Goal: Task Accomplishment & Management: Use online tool/utility

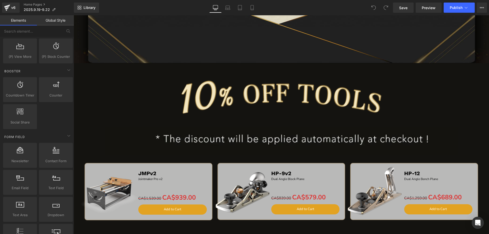
scroll to position [621, 0]
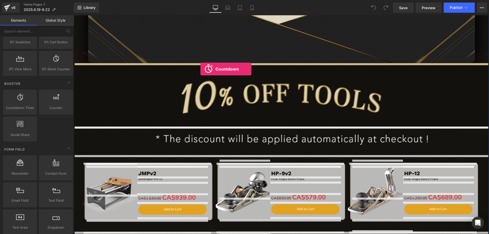
drag, startPoint x: 97, startPoint y: 118, endPoint x: 201, endPoint y: 69, distance: 114.5
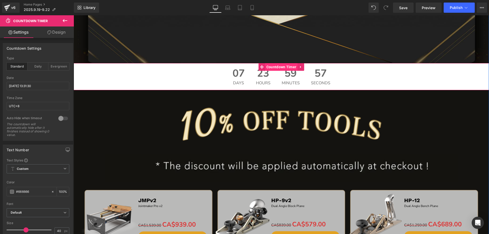
click at [275, 68] on span "Countdown Timer" at bounding box center [281, 67] width 33 height 8
click at [34, 84] on input "[DATE] 13:31:30" at bounding box center [38, 86] width 63 height 8
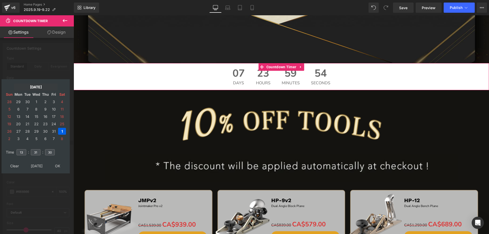
click at [30, 87] on td "[DATE]" at bounding box center [36, 87] width 44 height 7
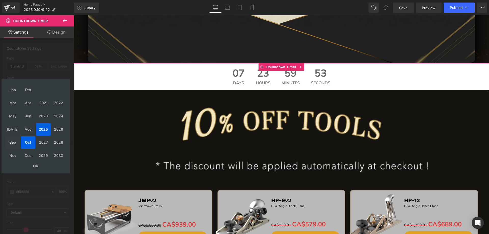
click at [9, 144] on td "Sep" at bounding box center [12, 142] width 15 height 13
click at [33, 166] on td "OK" at bounding box center [35, 166] width 61 height 7
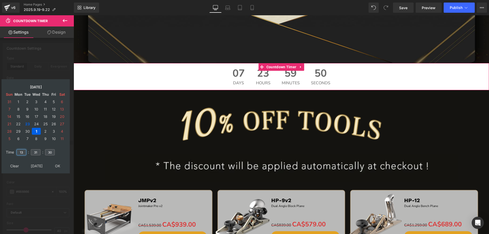
drag, startPoint x: 23, startPoint y: 153, endPoint x: 13, endPoint y: 150, distance: 10.1
click at [13, 150] on tr "Time 13 : 31 : 30" at bounding box center [36, 149] width 62 height 6
type input "15"
drag, startPoint x: 36, startPoint y: 152, endPoint x: 22, endPoint y: 152, distance: 14.0
click at [22, 152] on tr "Time 15 : 31 : 30" at bounding box center [36, 149] width 62 height 6
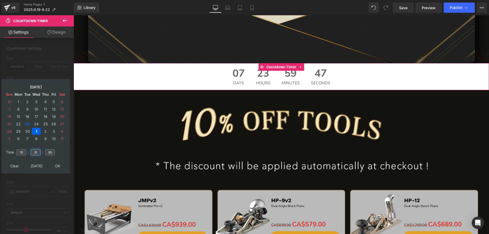
drag, startPoint x: 38, startPoint y: 153, endPoint x: 30, endPoint y: 152, distance: 7.7
click at [30, 152] on td "31" at bounding box center [35, 152] width 11 height 12
type input "00"
drag, startPoint x: 43, startPoint y: 152, endPoint x: 38, endPoint y: 152, distance: 5.1
click at [38, 152] on tr "Time 15 : 00 : 30" at bounding box center [36, 149] width 62 height 6
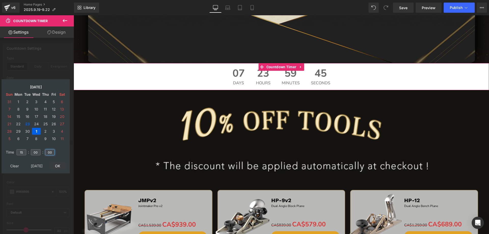
type input "00"
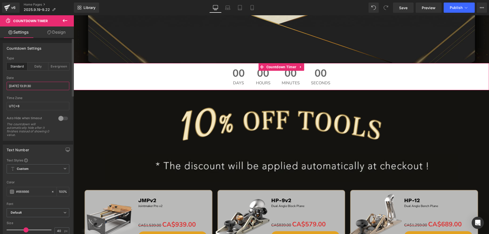
click at [41, 86] on input "[DATE] 13:31:30" at bounding box center [38, 86] width 63 height 8
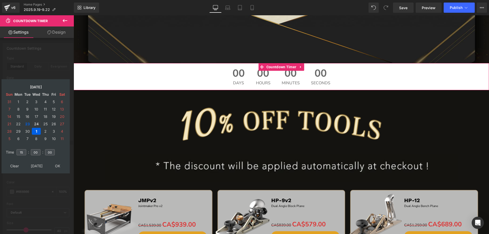
click at [36, 124] on td "24" at bounding box center [36, 124] width 9 height 7
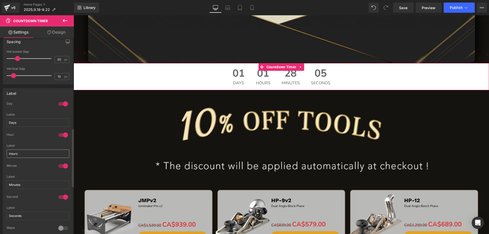
scroll to position [306, 0]
click at [60, 102] on div at bounding box center [63, 102] width 12 height 8
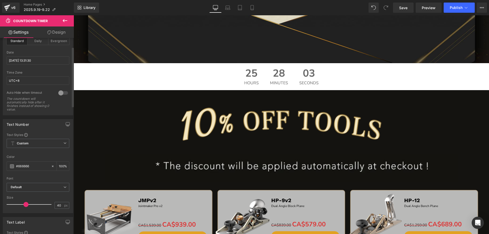
scroll to position [76, 0]
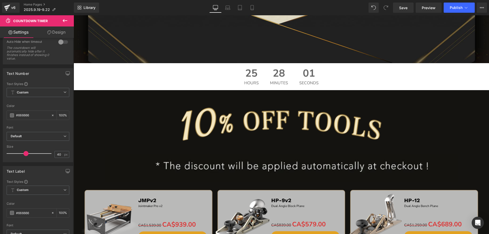
drag, startPoint x: 35, startPoint y: 114, endPoint x: -1, endPoint y: 114, distance: 35.4
click at [0, 114] on html "Countdown Timer You are previewing how the will restyle your page. You can not …" at bounding box center [244, 117] width 489 height 234
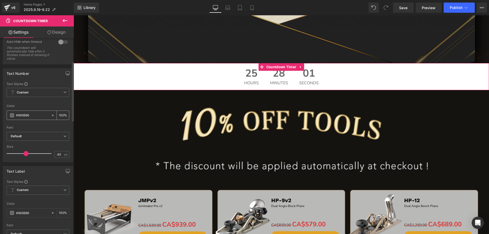
paste input "f40000"
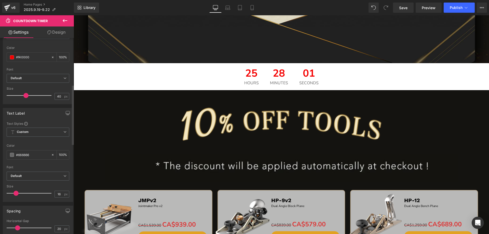
scroll to position [153, 0]
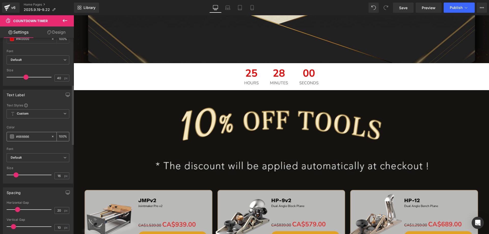
type input "#f40000"
drag, startPoint x: 35, startPoint y: 139, endPoint x: 1, endPoint y: 136, distance: 33.5
click at [1, 136] on div "Text Label Text Styles Custom Custom Setup Global Style Custom Setup Global Sty…" at bounding box center [38, 135] width 76 height 98
paste input "f40000"
type input "#f40000"
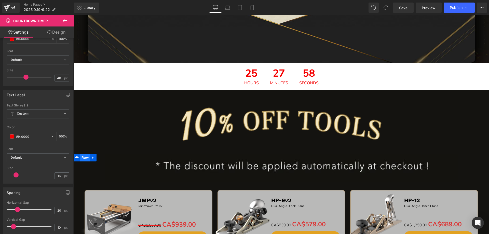
click at [84, 159] on span "Row" at bounding box center [85, 158] width 10 height 8
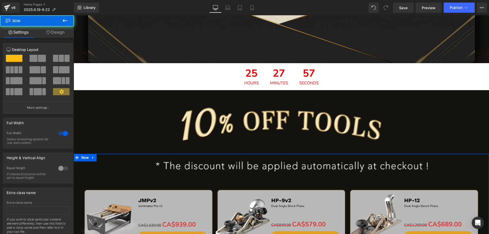
click at [59, 31] on link "Design" at bounding box center [55, 31] width 37 height 11
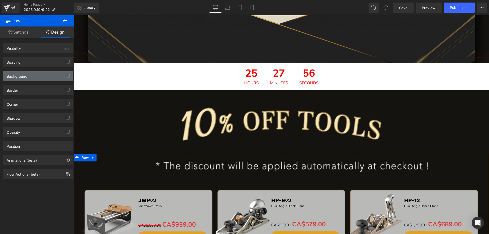
click at [28, 76] on div "Background" at bounding box center [38, 76] width 70 height 10
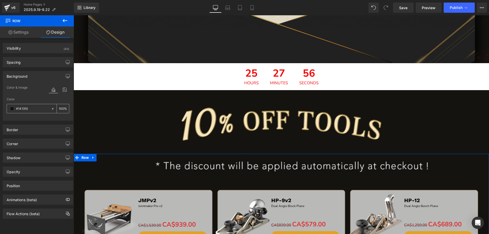
click at [30, 108] on input "#141310" at bounding box center [32, 109] width 33 height 6
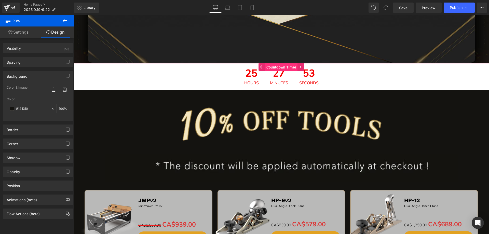
click at [271, 66] on span "Countdown Timer" at bounding box center [281, 67] width 33 height 8
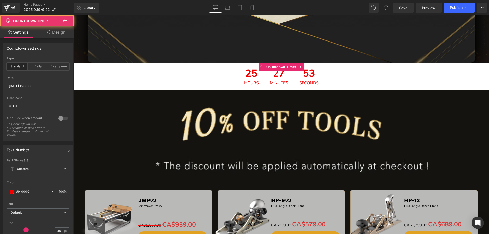
click at [62, 34] on link "Design" at bounding box center [56, 31] width 37 height 11
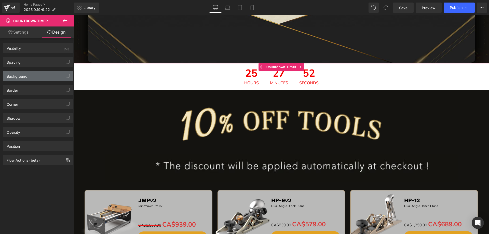
click at [27, 76] on div "Background" at bounding box center [17, 74] width 21 height 7
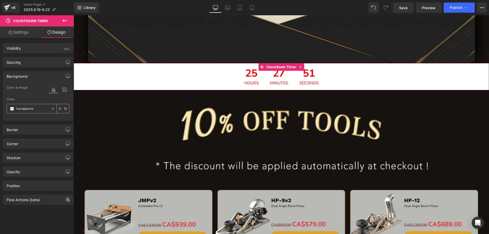
click at [35, 108] on input "text" at bounding box center [32, 109] width 33 height 6
paste input "#141310"
type input "#141310"
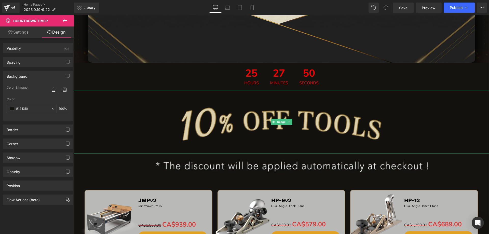
click at [113, 125] on img at bounding box center [282, 122] width 416 height 64
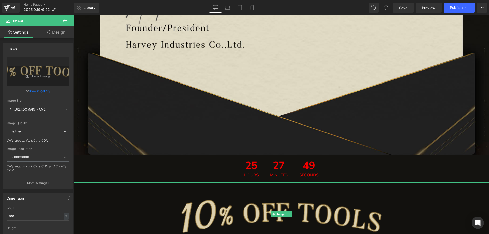
scroll to position [815, 0]
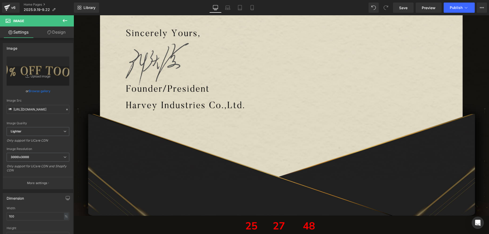
click at [67, 17] on button at bounding box center [65, 20] width 18 height 11
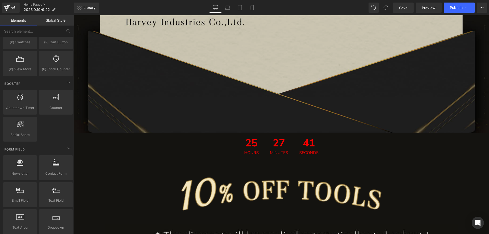
scroll to position [899, 0]
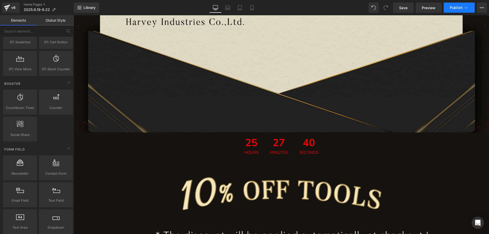
click at [456, 9] on span "Publish" at bounding box center [456, 8] width 13 height 4
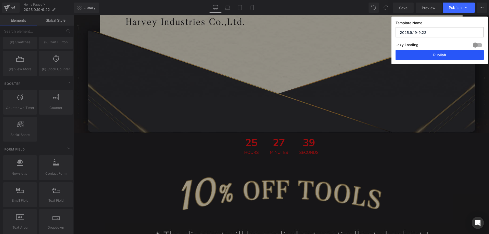
click at [421, 50] on button "Publish" at bounding box center [440, 55] width 88 height 10
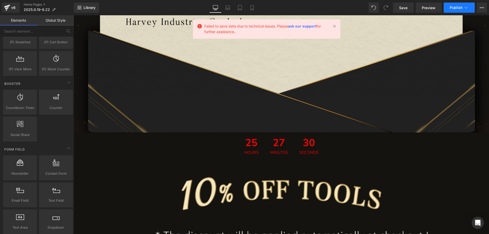
click at [452, 8] on span "Publish" at bounding box center [456, 8] width 13 height 4
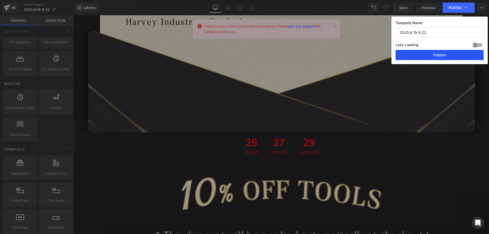
click at [427, 55] on button "Publish" at bounding box center [440, 55] width 88 height 10
